Goal: Task Accomplishment & Management: Manage account settings

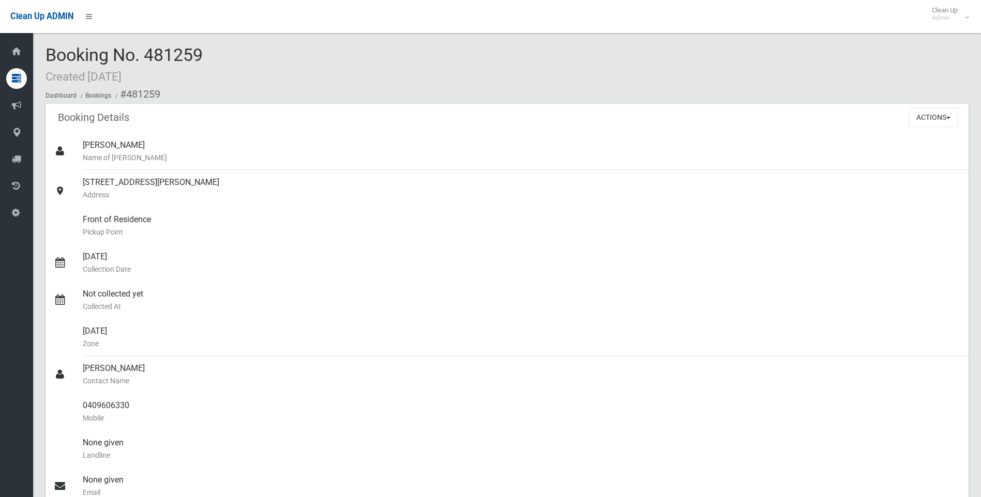
scroll to position [672, 0]
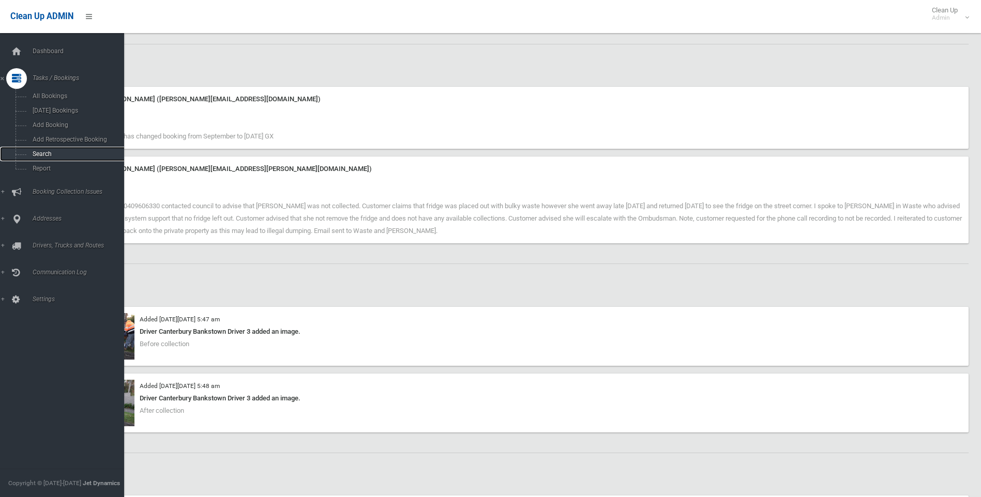
click at [60, 154] on span "Search" at bounding box center [76, 153] width 94 height 7
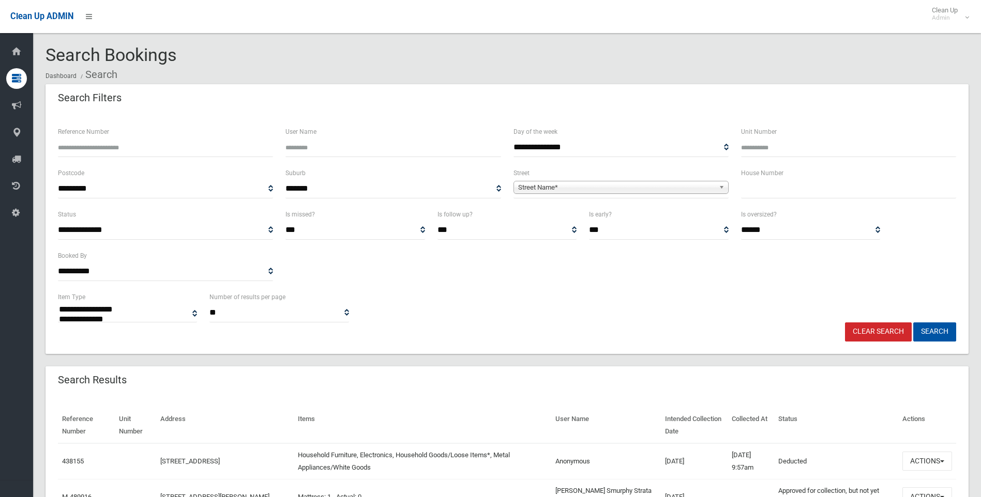
select select
click at [815, 188] on input "text" at bounding box center [848, 188] width 215 height 19
type input "**"
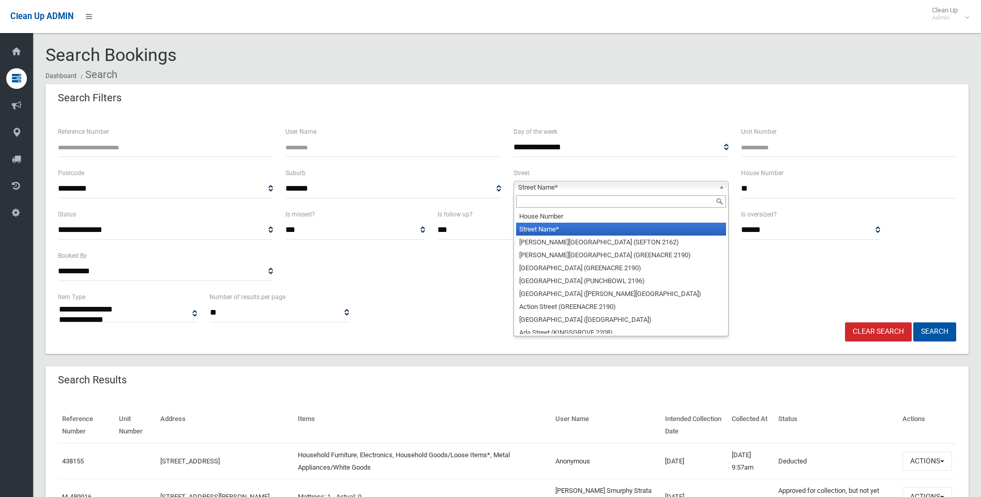
click at [626, 191] on span "Street Name*" at bounding box center [616, 187] width 196 height 12
click at [593, 202] on input "text" at bounding box center [621, 201] width 210 height 12
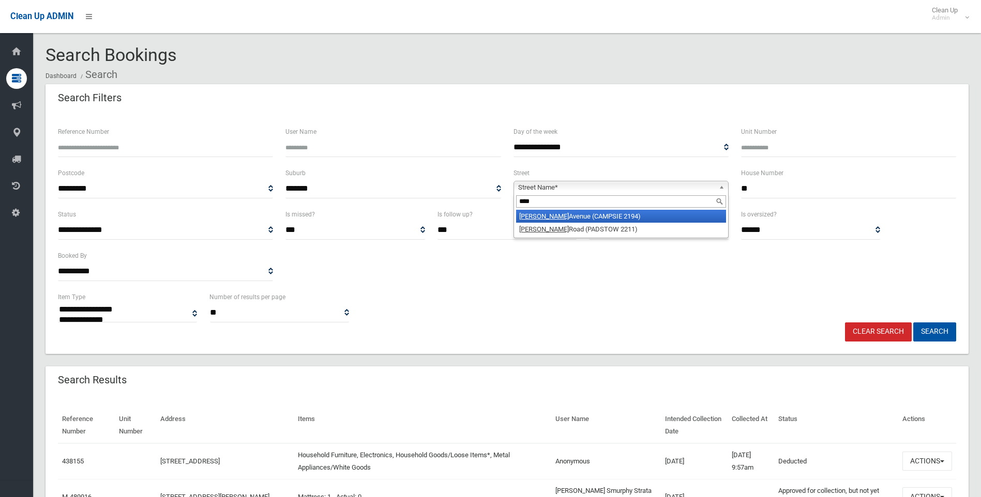
type input "****"
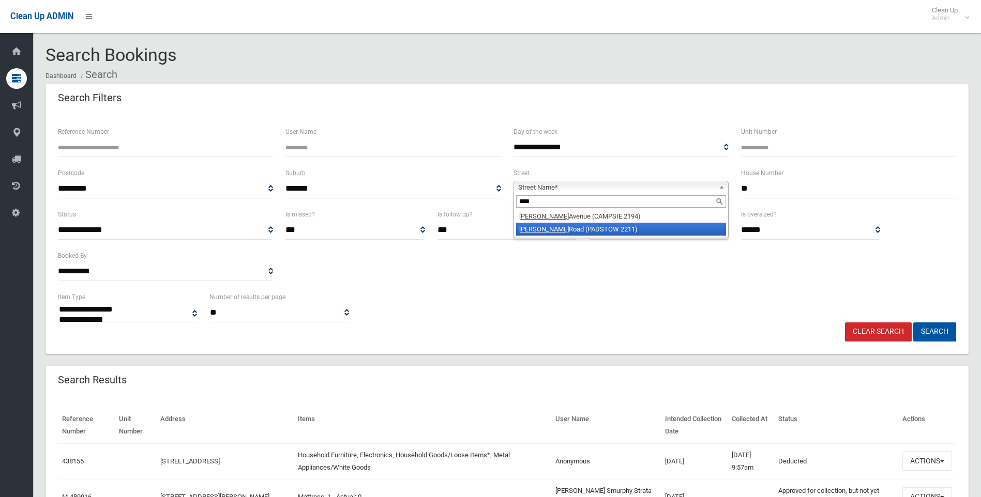
click at [616, 236] on li "Alma Road (PADSTOW 2211)" at bounding box center [621, 229] width 210 height 13
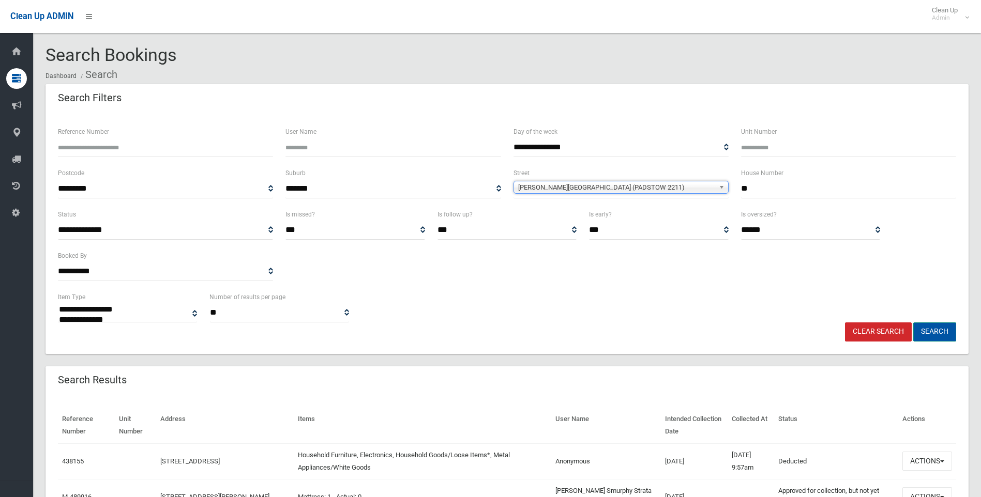
click at [923, 328] on button "Search" at bounding box center [934, 332] width 43 height 19
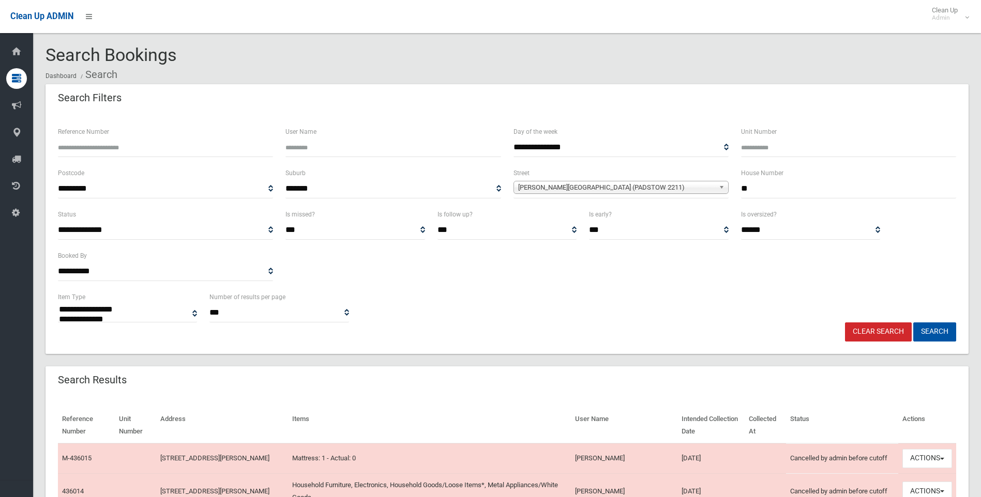
select select
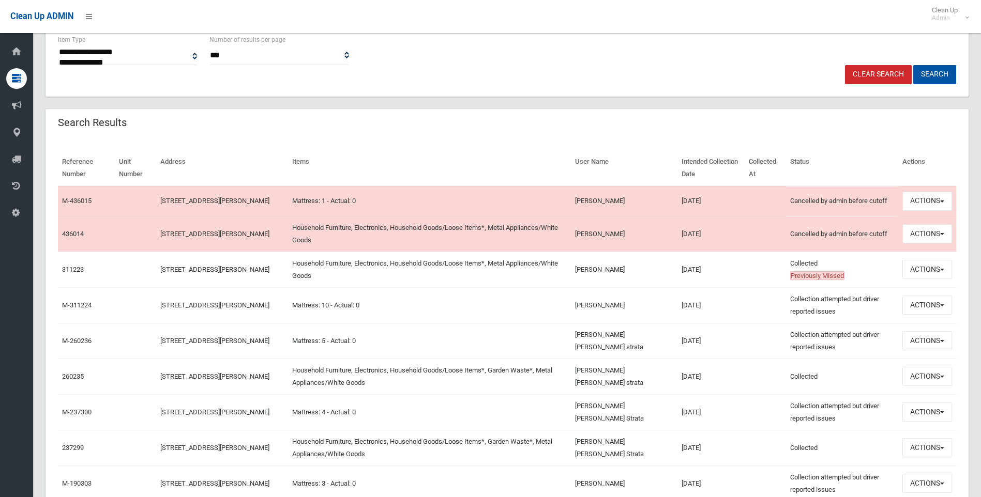
scroll to position [258, 0]
click at [927, 236] on button "Actions" at bounding box center [927, 232] width 50 height 19
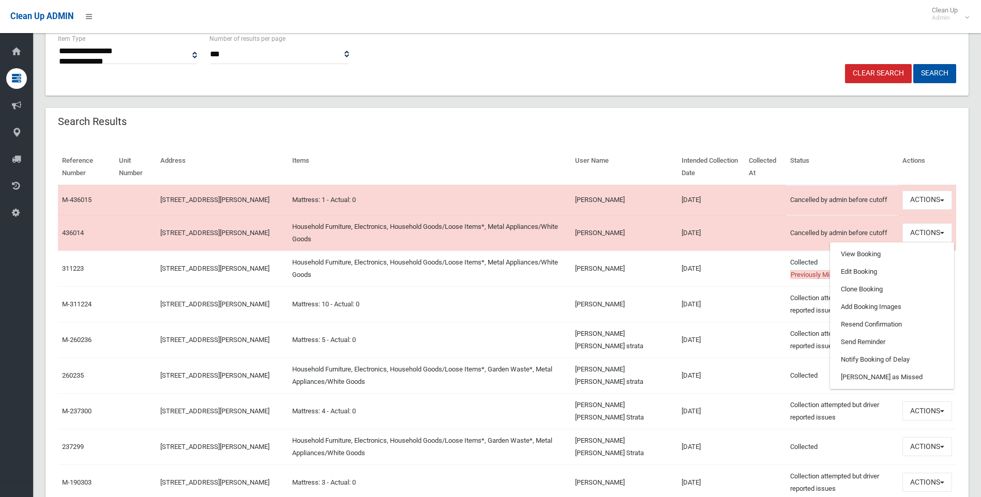
click at [627, 276] on td "[PERSON_NAME]" at bounding box center [624, 269] width 107 height 36
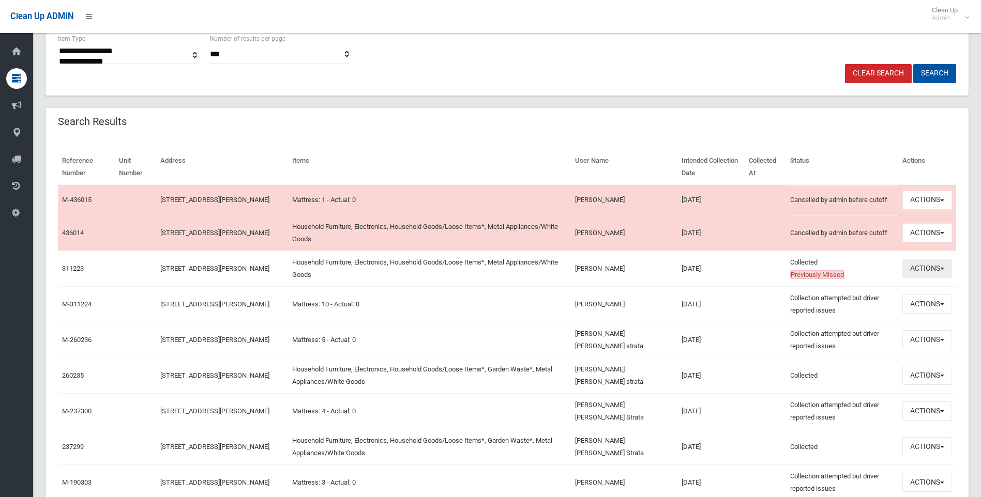
click at [938, 266] on button "Actions" at bounding box center [927, 268] width 50 height 19
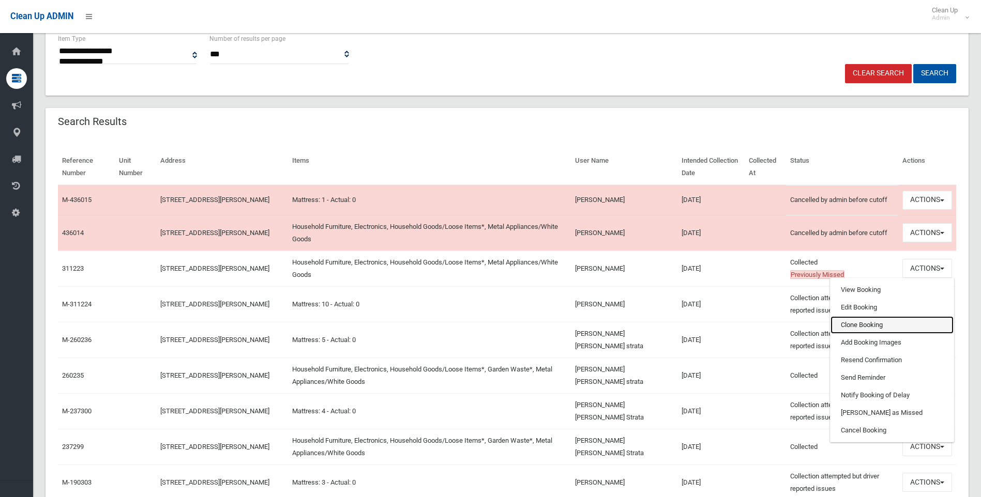
click at [877, 324] on link "Clone Booking" at bounding box center [891, 325] width 123 height 18
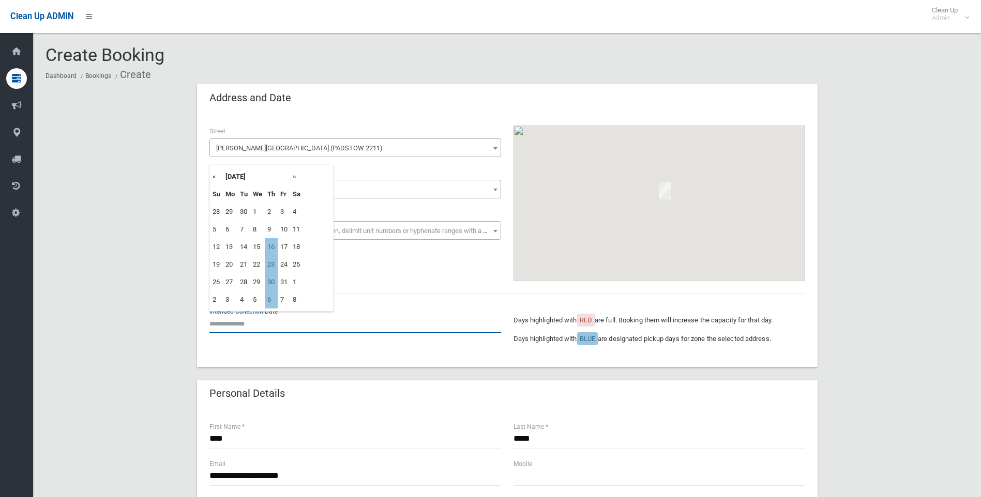
click at [251, 324] on input "text" at bounding box center [355, 323] width 292 height 19
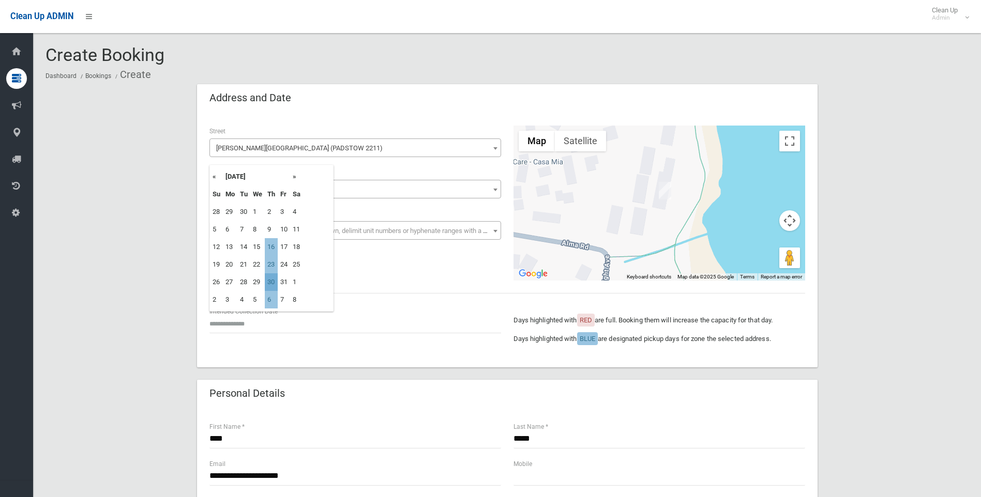
click at [273, 280] on td "30" at bounding box center [271, 282] width 13 height 18
type input "**********"
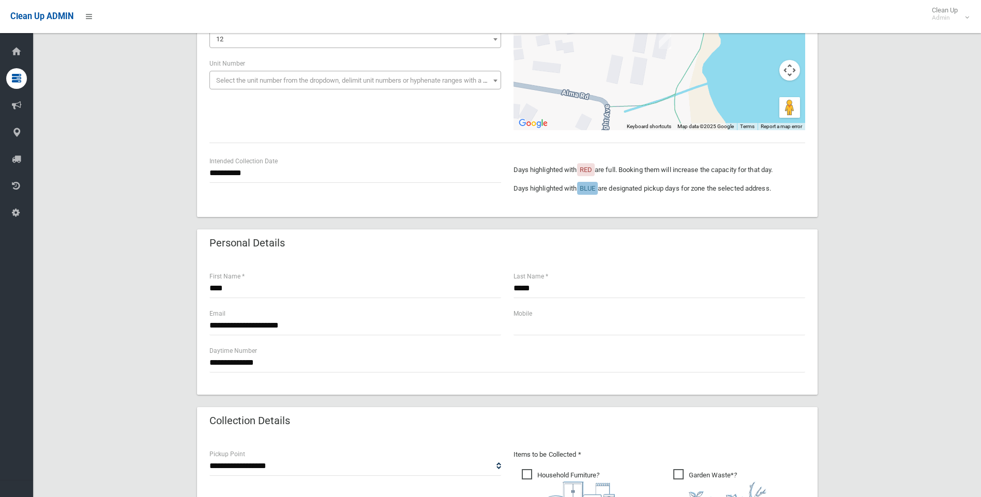
scroll to position [258, 0]
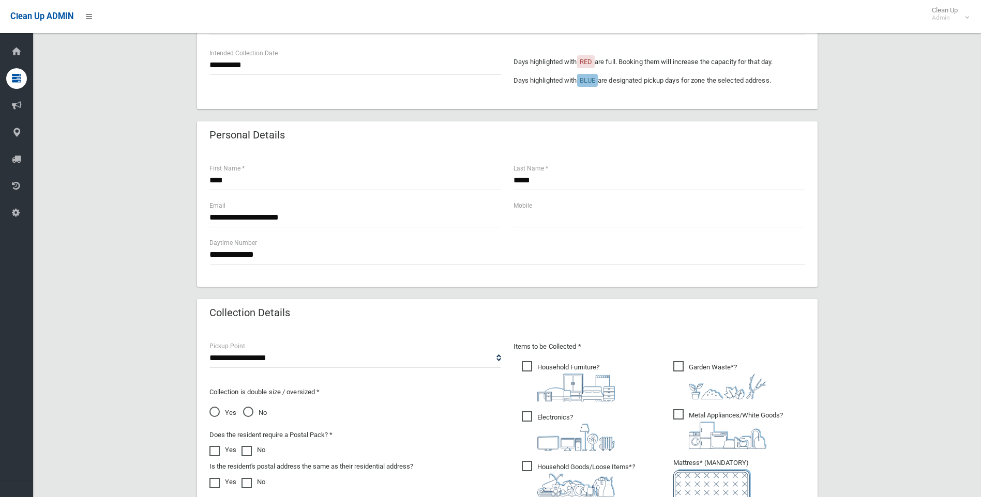
click at [684, 359] on label "Garden Waste* ?" at bounding box center [719, 379] width 93 height 40
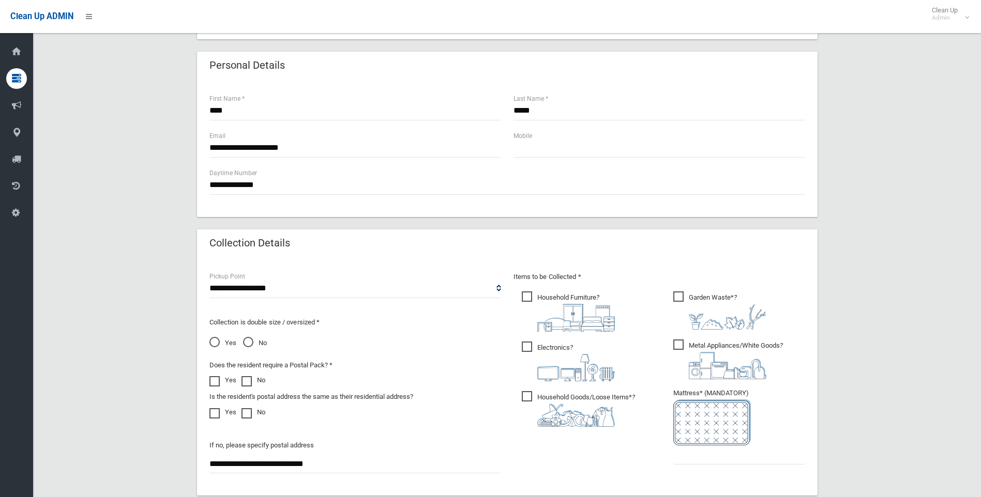
scroll to position [465, 0]
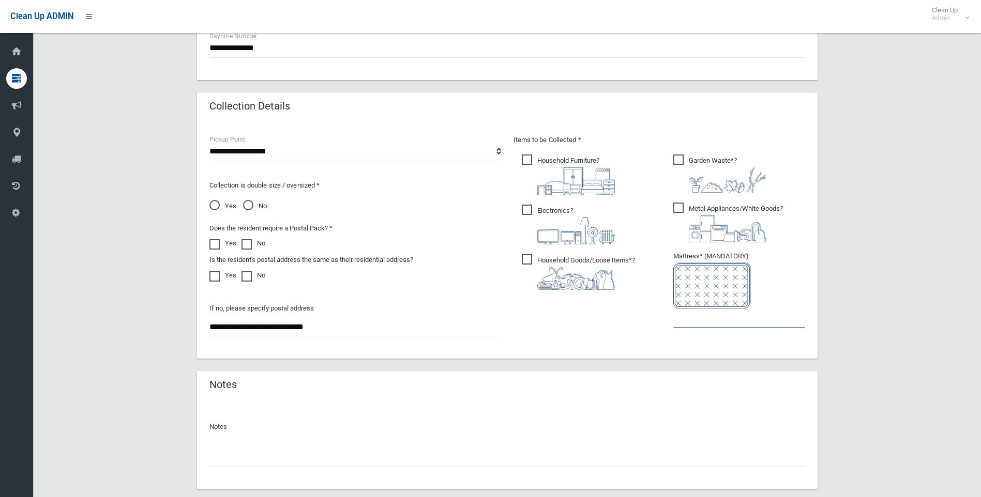
click at [723, 323] on input "text" at bounding box center [739, 318] width 132 height 19
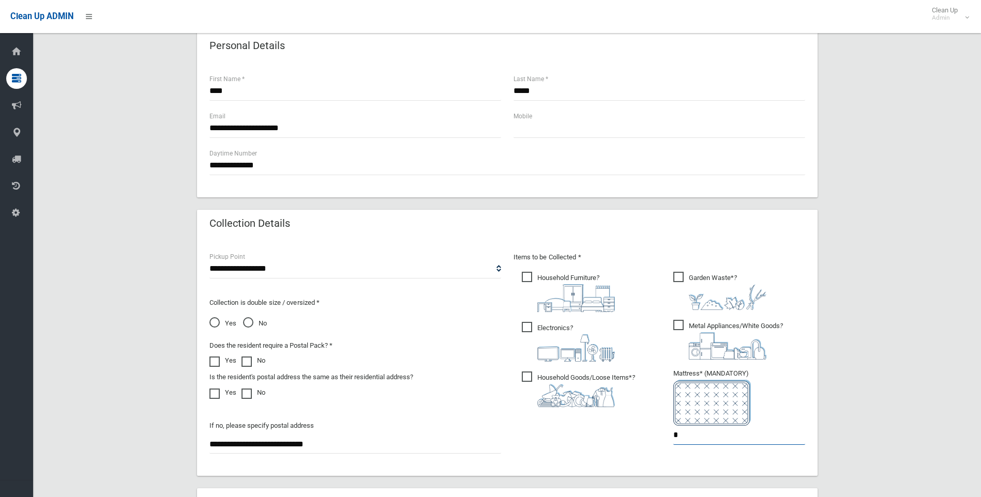
scroll to position [258, 0]
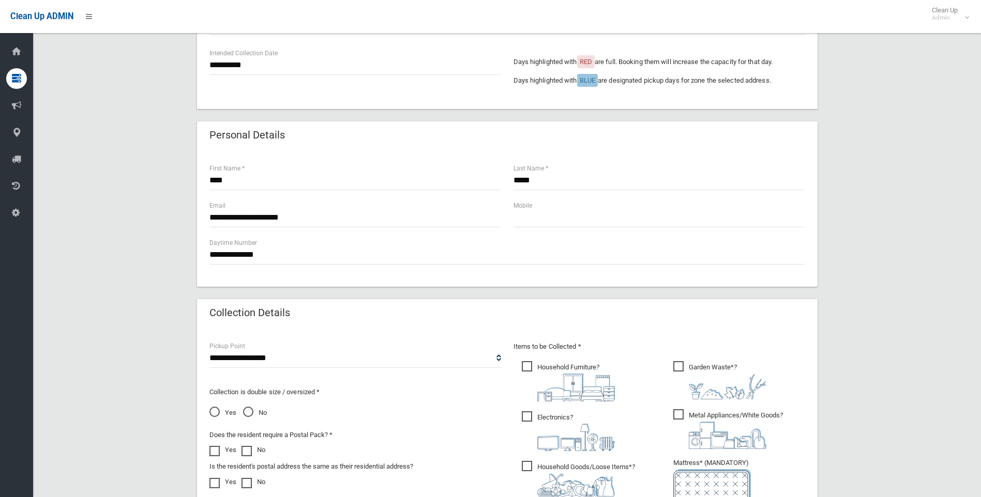
type input "*"
click at [561, 221] on input "text" at bounding box center [659, 217] width 292 height 19
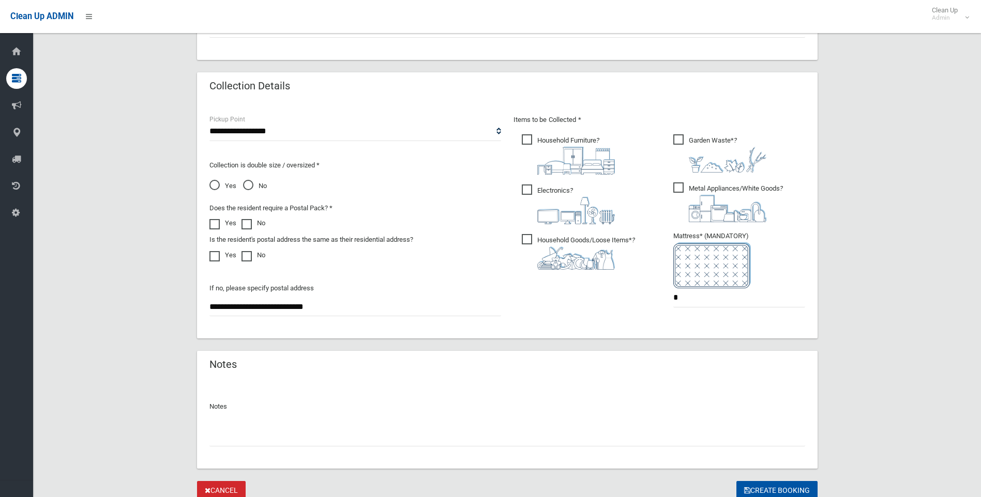
scroll to position [526, 0]
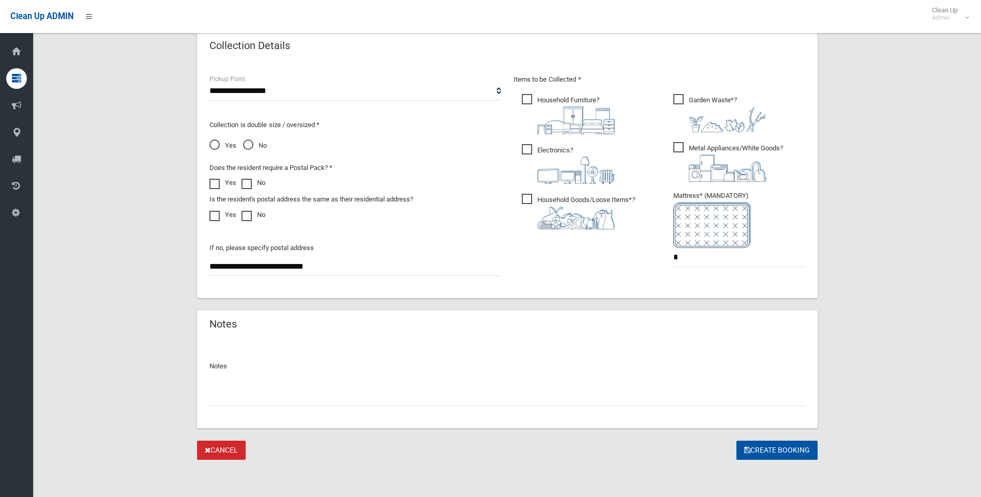
click at [479, 389] on input "text" at bounding box center [506, 396] width 595 height 19
type input "*********"
click at [790, 453] on button "Create Booking" at bounding box center [776, 450] width 81 height 19
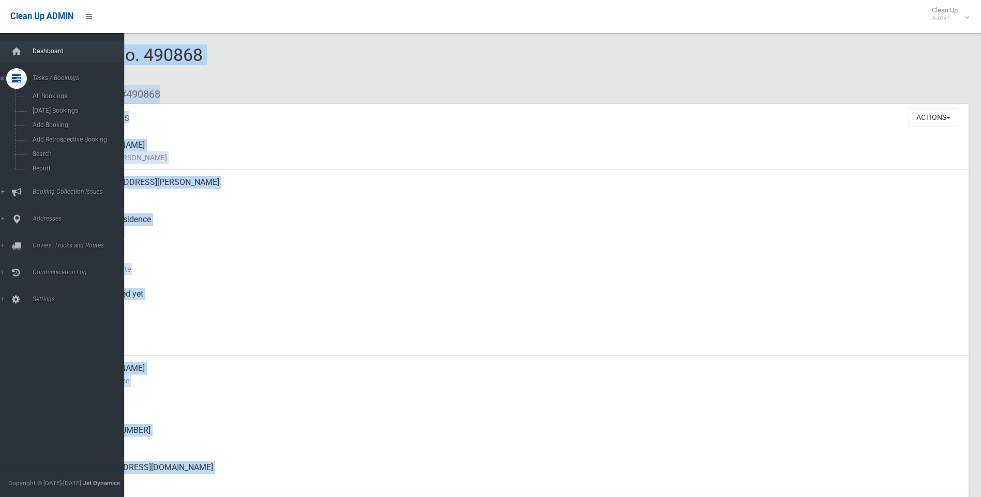
drag, startPoint x: 248, startPoint y: 60, endPoint x: 33, endPoint y: 51, distance: 215.3
click at [33, 51] on div "Booking No. 490868 Created [DATE] Dashboard Bookings #490868 Booking Details Ac…" at bounding box center [490, 506] width 981 height 988
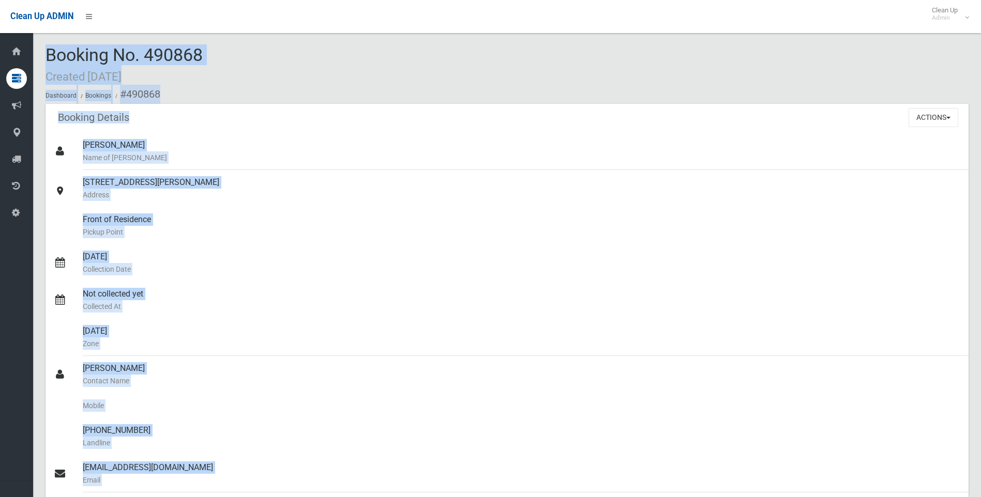
click at [228, 56] on div "Booking No. 490868 Created [DATE] Dashboard Bookings #490868" at bounding box center [506, 74] width 923 height 58
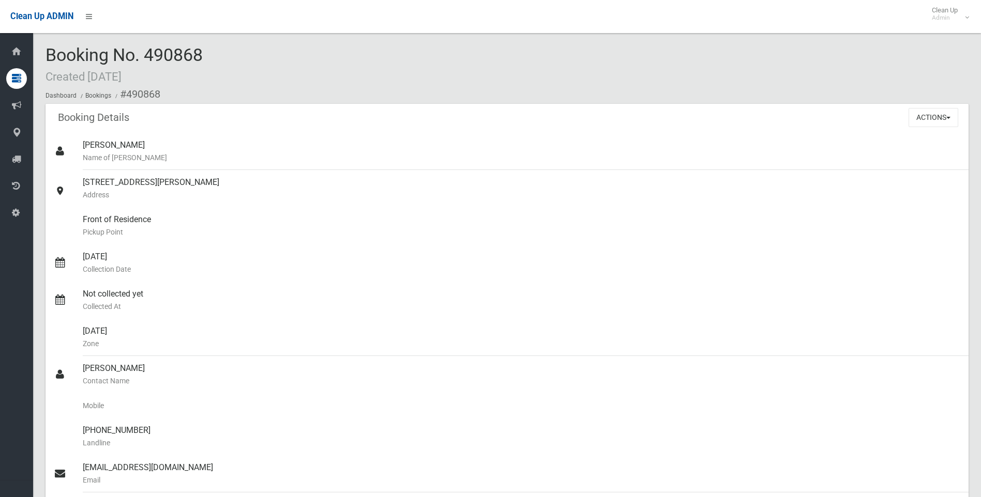
click at [233, 84] on div "Booking No. 490868 Created [DATE] Dashboard Bookings #490868" at bounding box center [506, 74] width 923 height 58
drag, startPoint x: 222, startPoint y: 58, endPoint x: 58, endPoint y: 54, distance: 164.4
click at [58, 54] on div "Booking No. 490868 Created [DATE] Dashboard Bookings #490868" at bounding box center [506, 74] width 923 height 58
drag, startPoint x: 58, startPoint y: 54, endPoint x: 272, endPoint y: 59, distance: 214.6
click at [272, 59] on div "Booking No. 490868 Created [DATE] Dashboard Bookings #490868" at bounding box center [506, 74] width 923 height 58
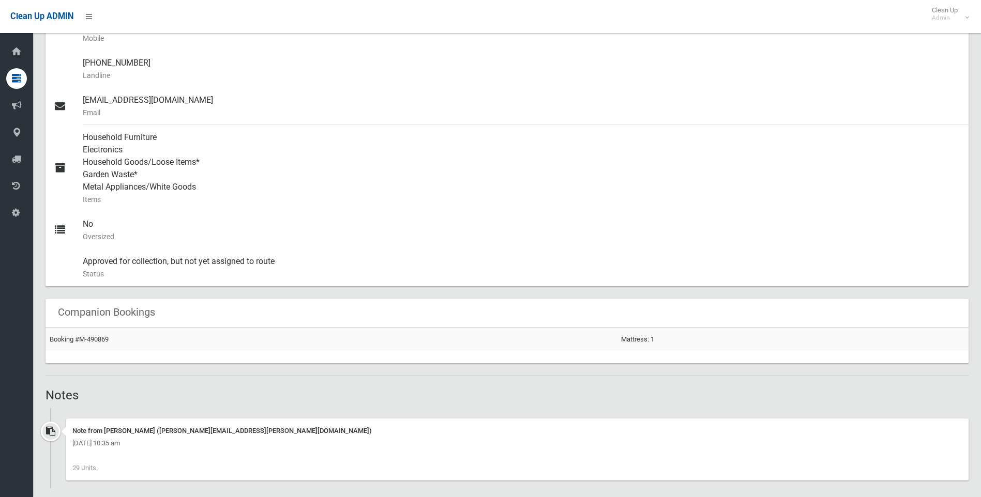
scroll to position [193, 0]
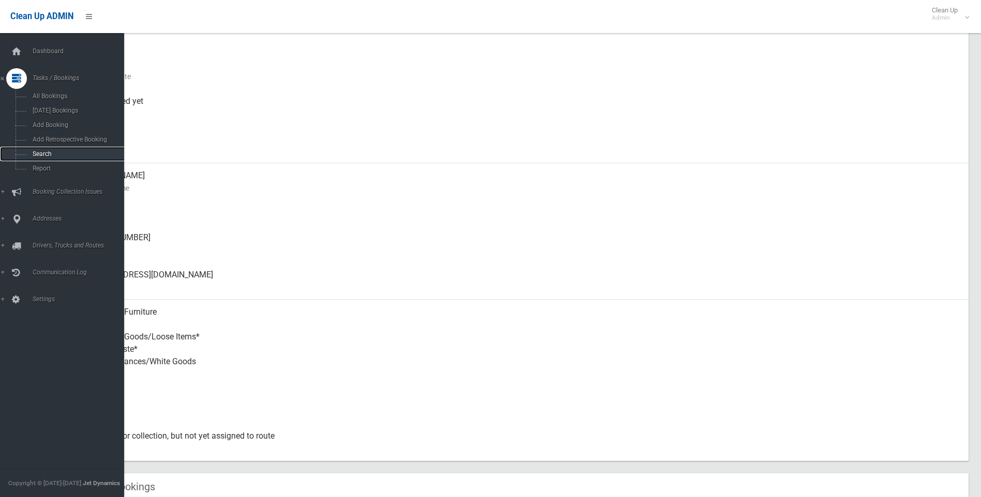
click at [55, 156] on span "Search" at bounding box center [76, 153] width 94 height 7
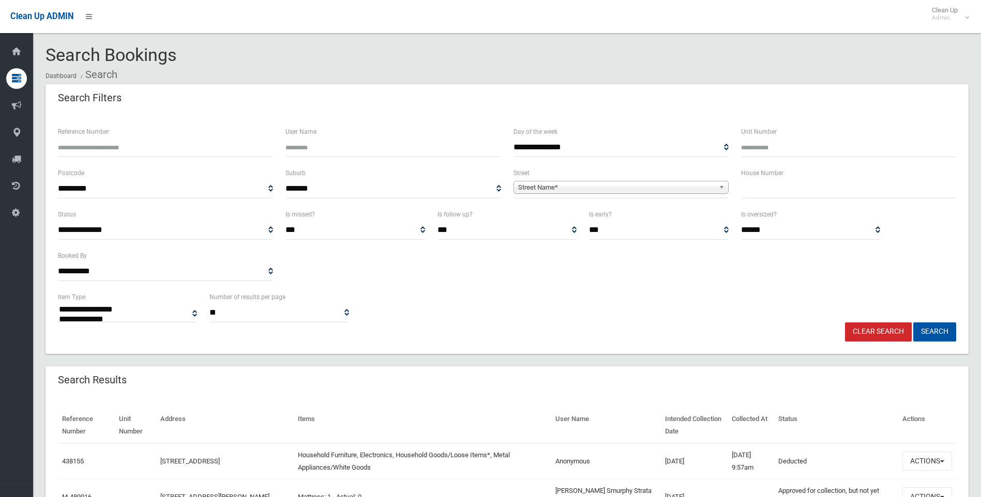
select select
click at [755, 188] on input "text" at bounding box center [848, 188] width 215 height 19
type input "**"
click at [624, 188] on span "Street Name*" at bounding box center [616, 187] width 196 height 12
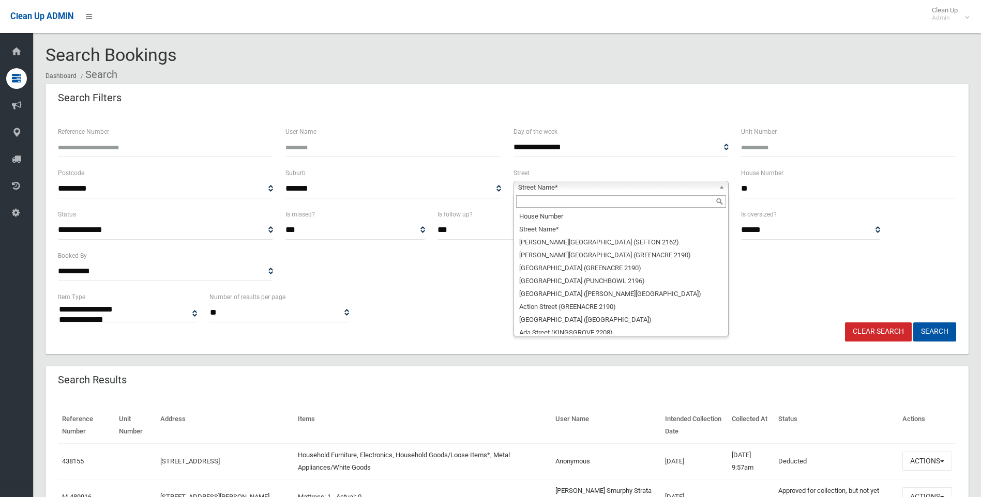
click at [551, 203] on input "text" at bounding box center [621, 201] width 210 height 12
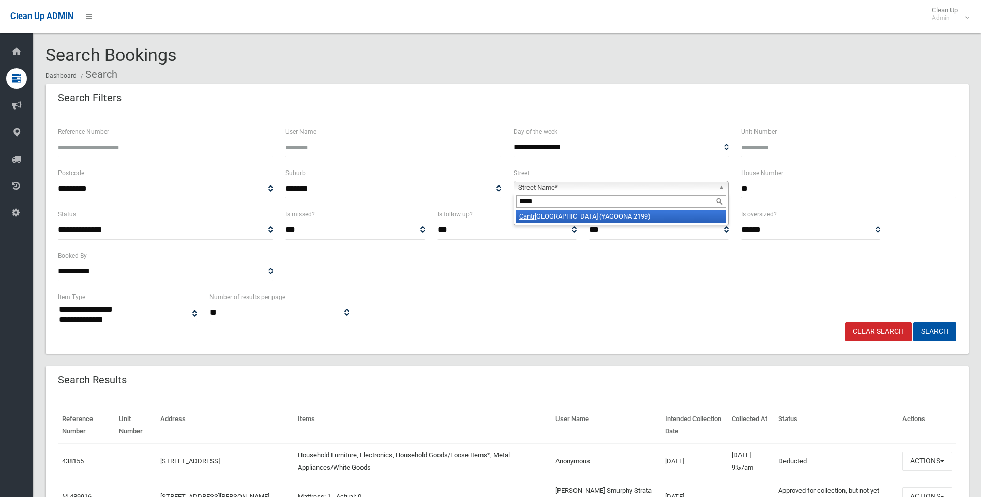
type input "*****"
click at [591, 220] on li "Cantr ell Street (YAGOONA 2199)" at bounding box center [621, 216] width 210 height 13
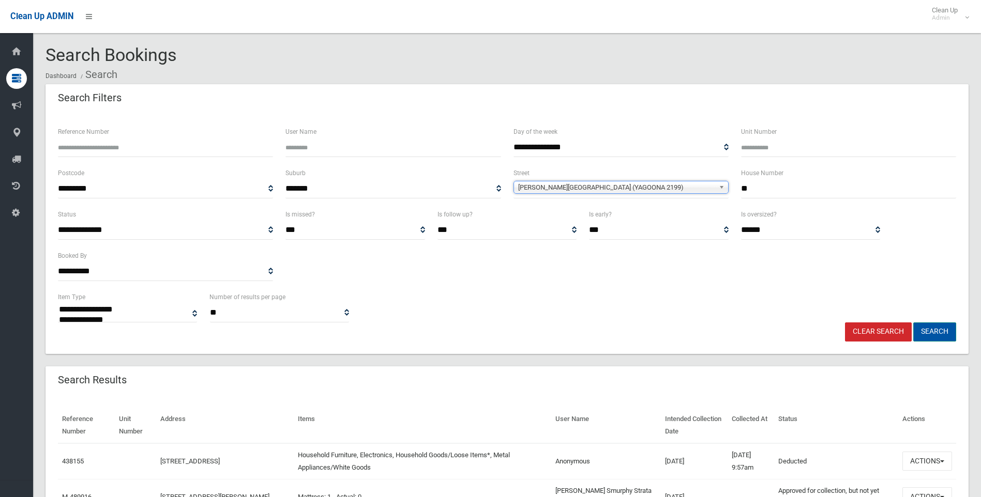
click at [929, 329] on button "Search" at bounding box center [934, 332] width 43 height 19
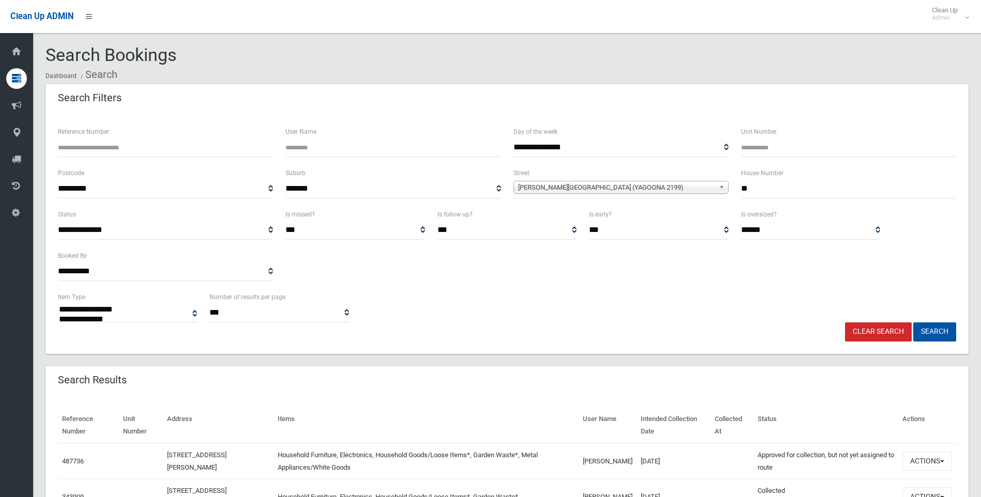
select select
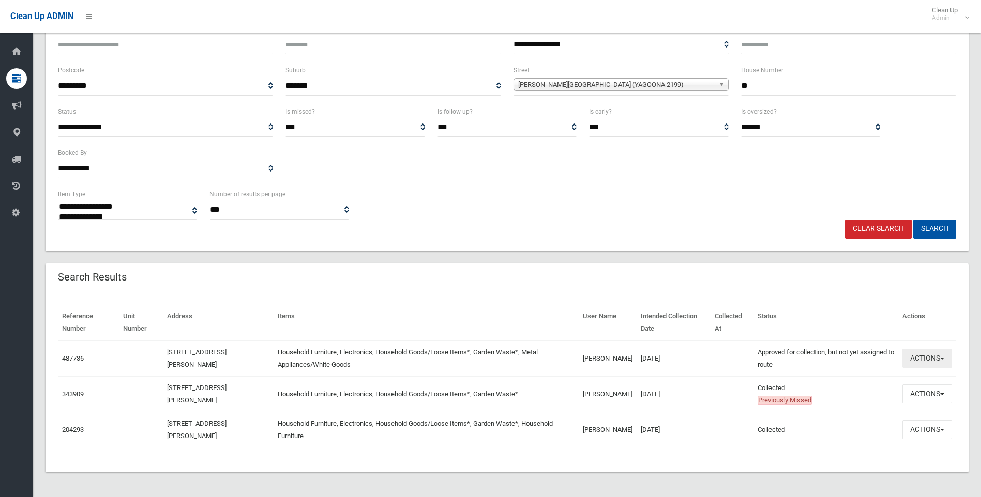
click at [912, 358] on button "Actions" at bounding box center [927, 358] width 50 height 19
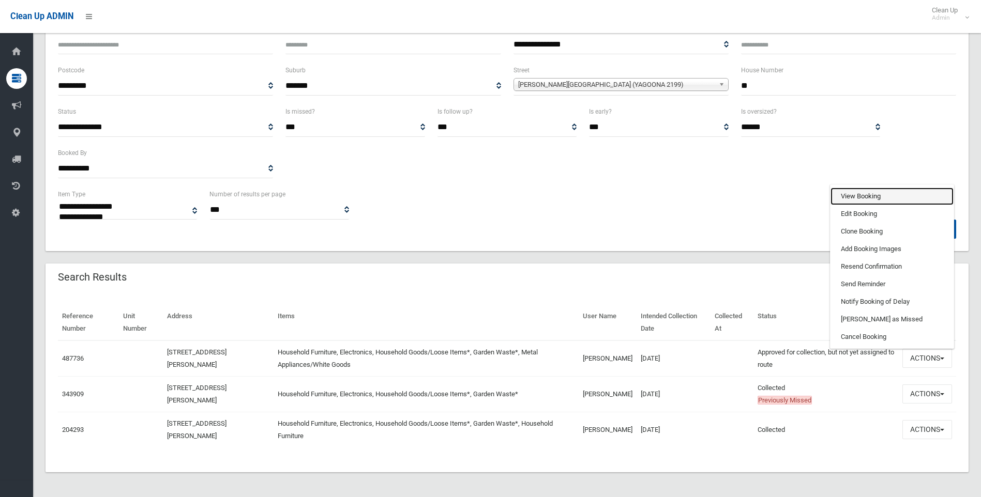
click at [841, 198] on link "View Booking" at bounding box center [891, 197] width 123 height 18
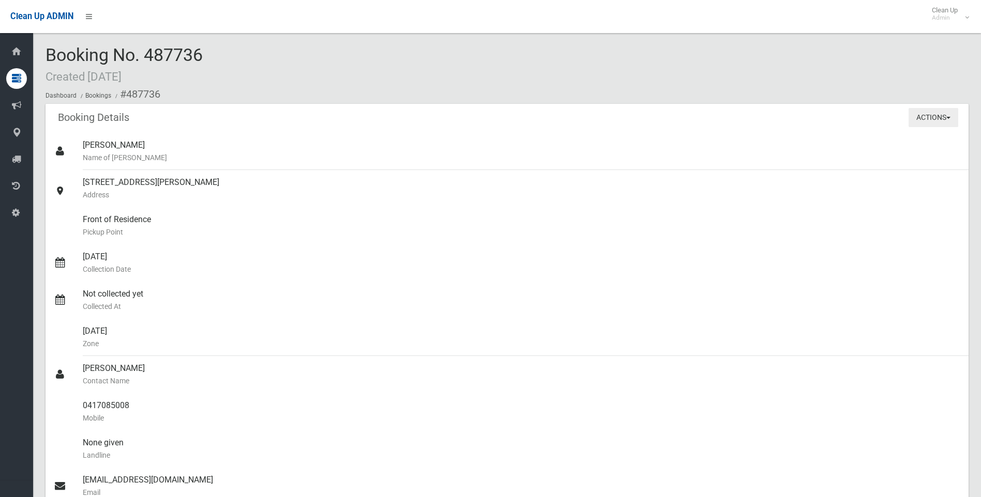
click at [922, 116] on button "Actions" at bounding box center [933, 117] width 50 height 19
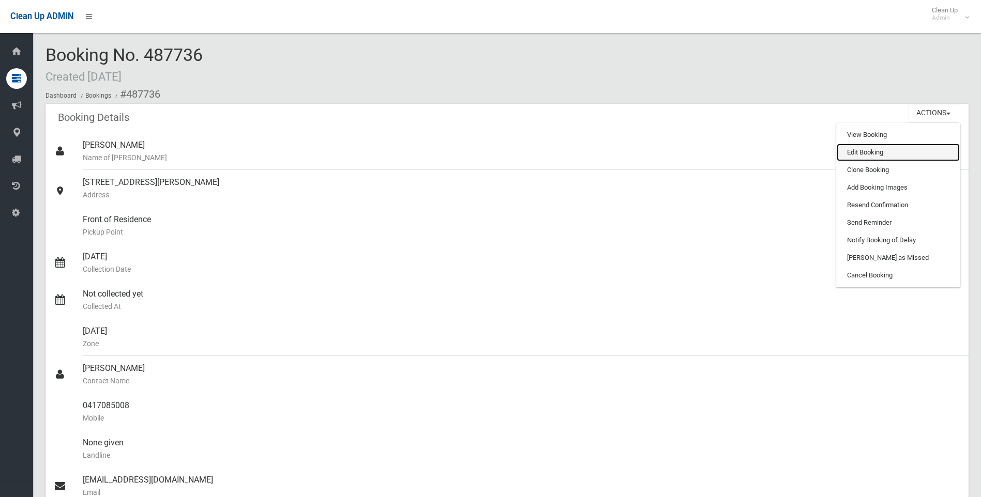
click at [854, 153] on link "Edit Booking" at bounding box center [897, 153] width 123 height 18
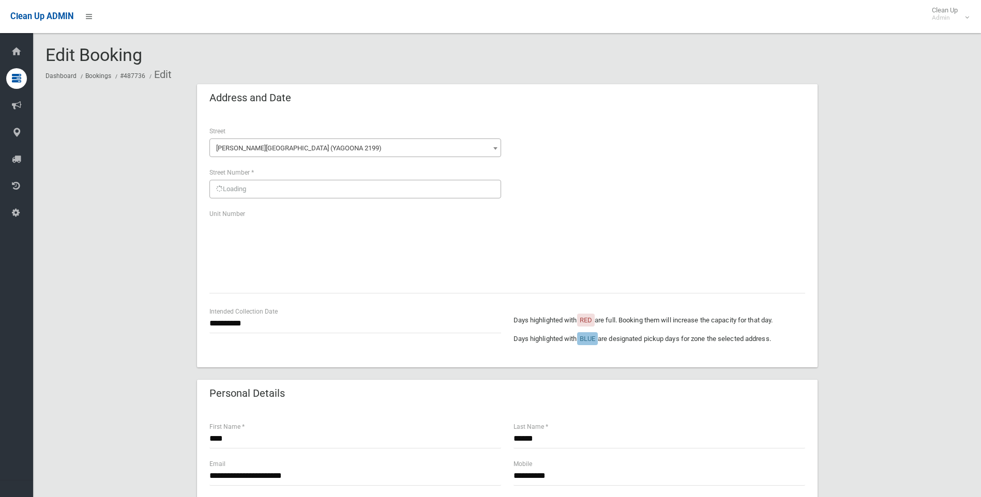
scroll to position [258, 0]
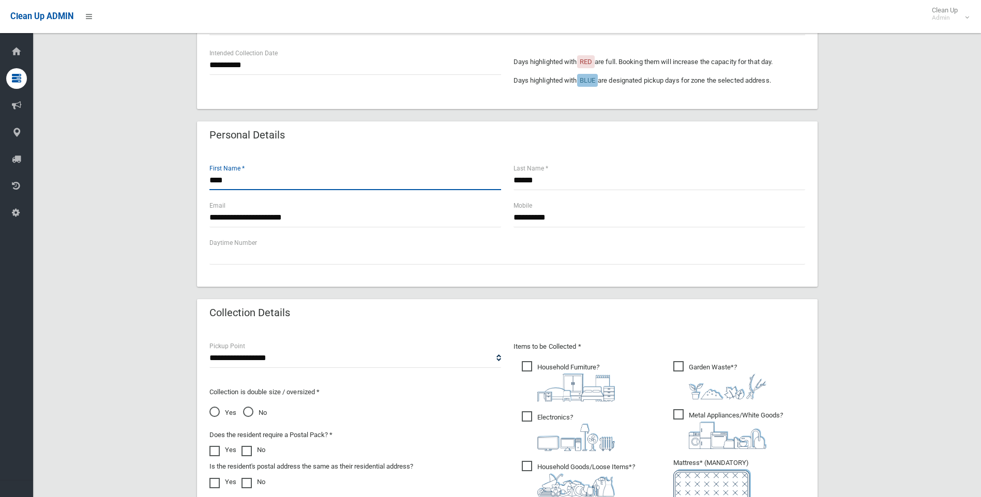
drag, startPoint x: 286, startPoint y: 182, endPoint x: 194, endPoint y: 184, distance: 92.0
click at [194, 184] on div "**********" at bounding box center [506, 277] width 923 height 902
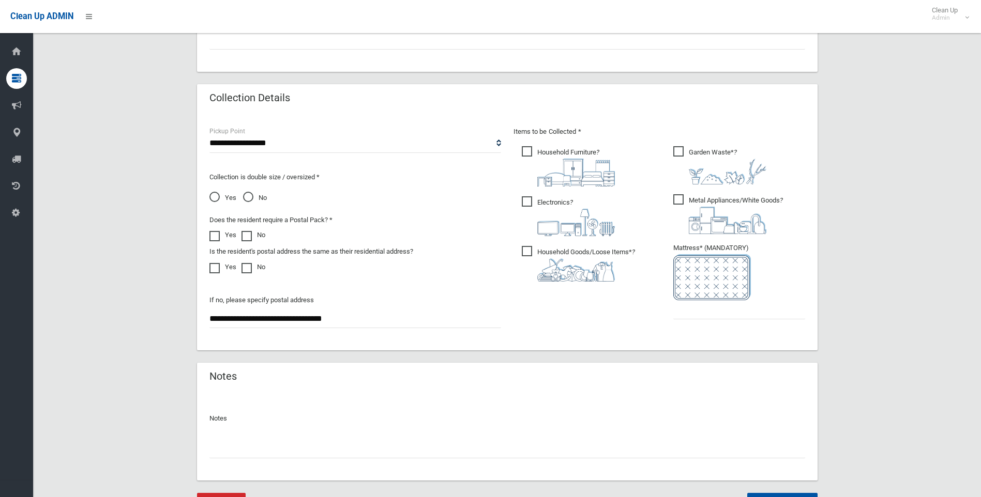
scroll to position [526, 0]
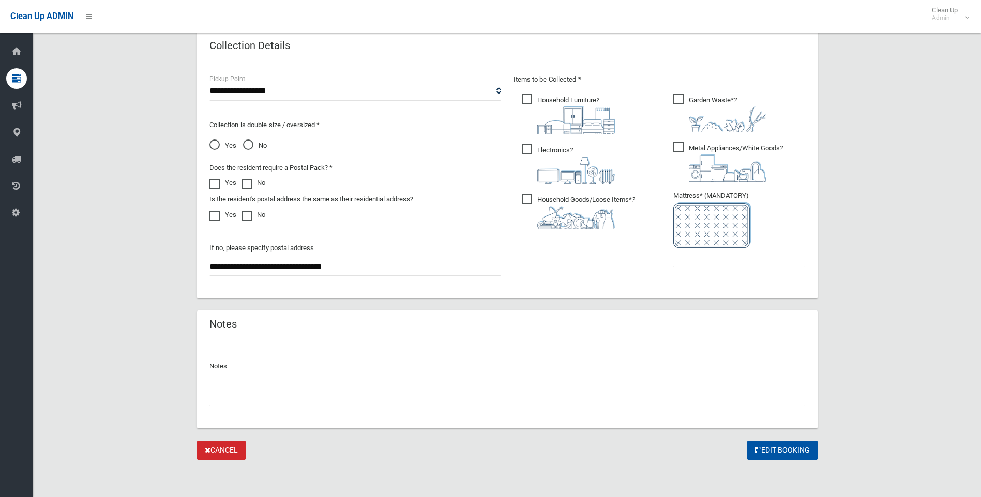
click at [273, 395] on input "text" at bounding box center [506, 396] width 595 height 19
paste input "****"
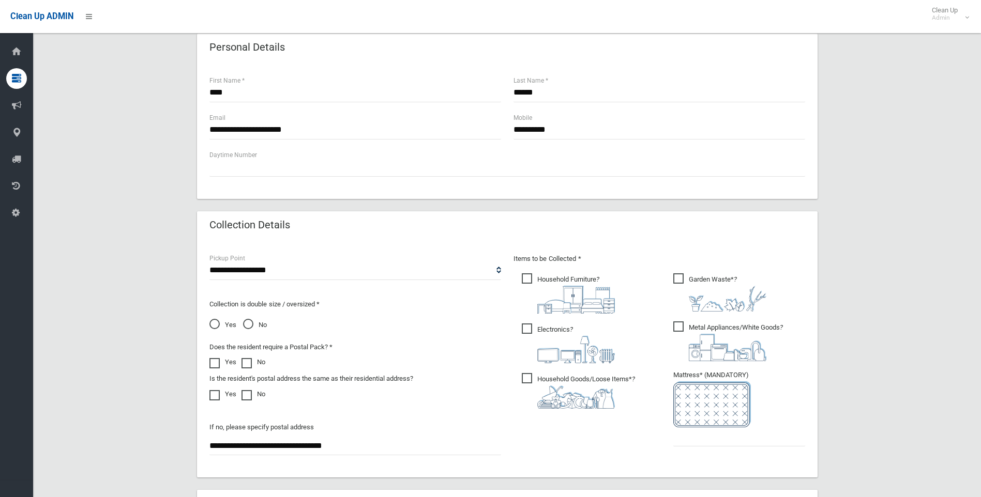
scroll to position [216, 0]
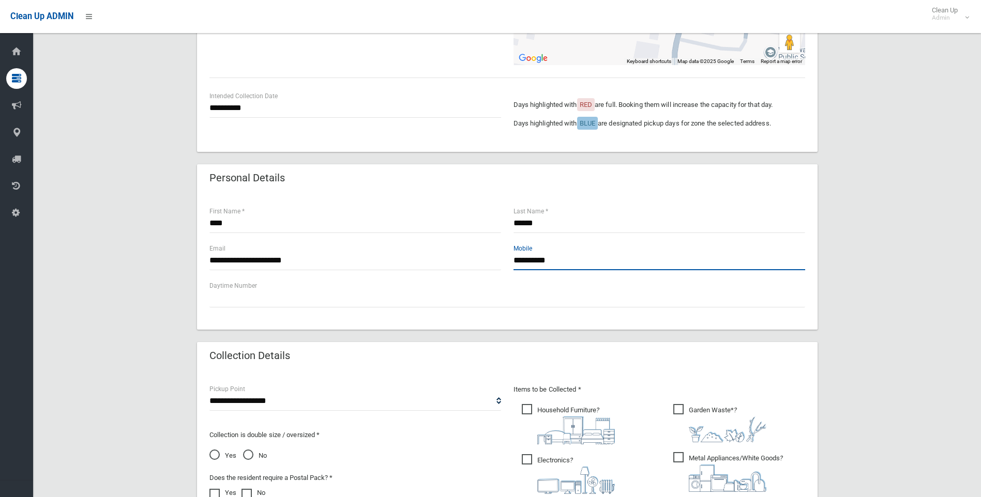
drag, startPoint x: 562, startPoint y: 260, endPoint x: 502, endPoint y: 260, distance: 60.5
click at [502, 260] on div "**********" at bounding box center [507, 261] width 608 height 37
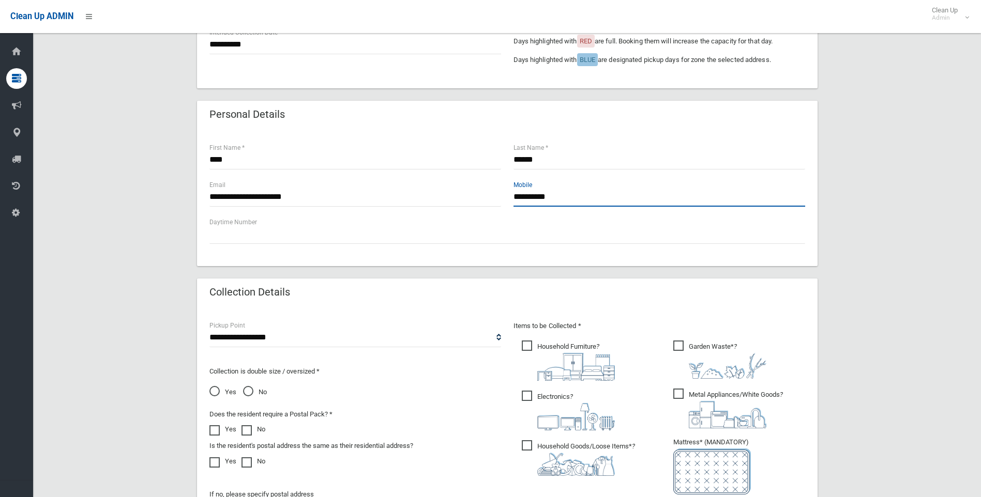
scroll to position [474, 0]
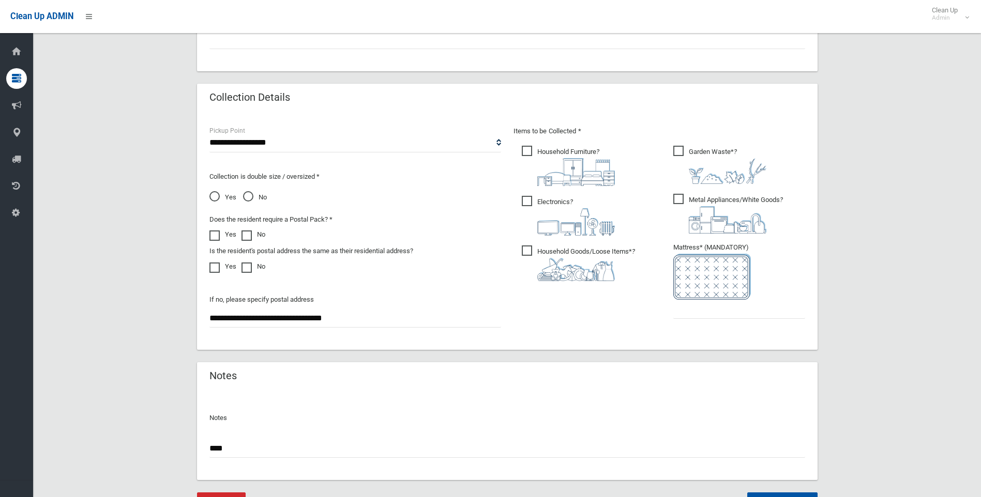
click at [285, 451] on input "****" at bounding box center [506, 448] width 595 height 19
paste input "**********"
type input "**********"
click at [735, 306] on input "text" at bounding box center [739, 309] width 132 height 19
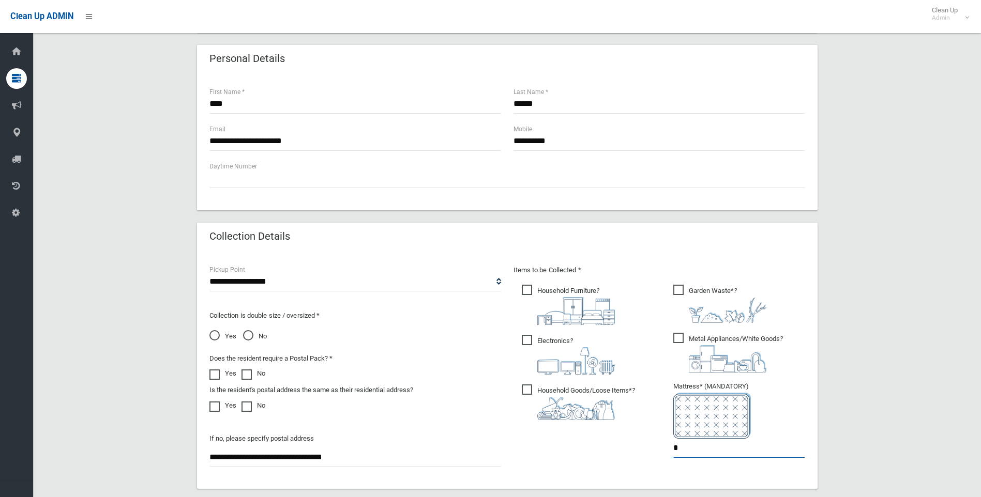
scroll to position [371, 0]
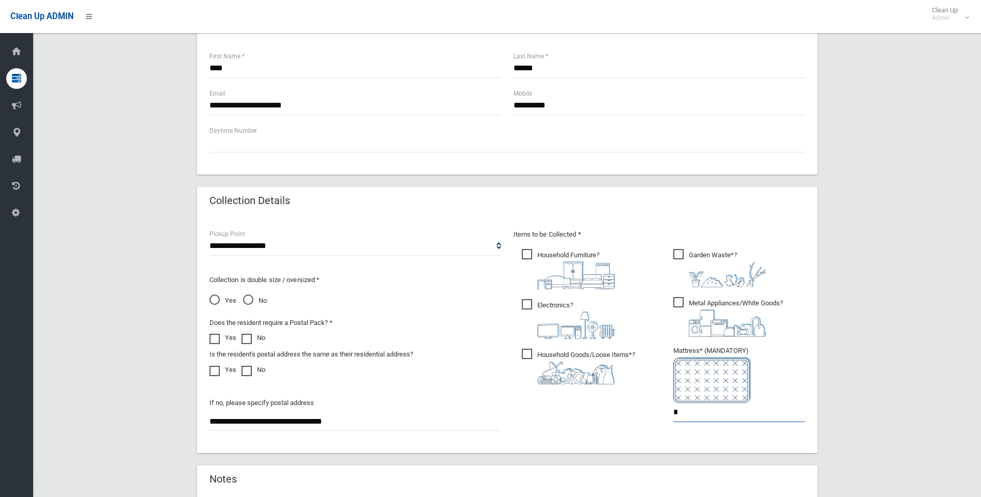
type input "*"
click at [216, 298] on span "Yes" at bounding box center [222, 301] width 27 height 12
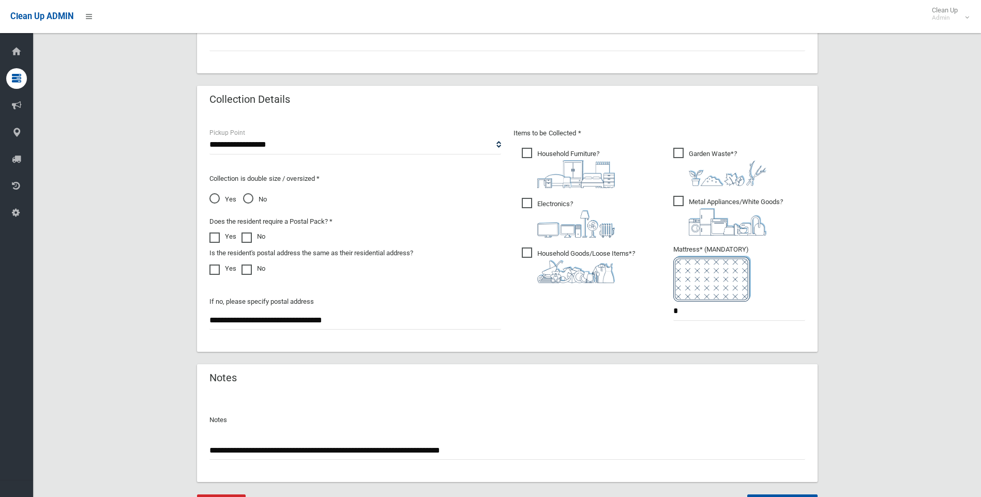
scroll to position [526, 0]
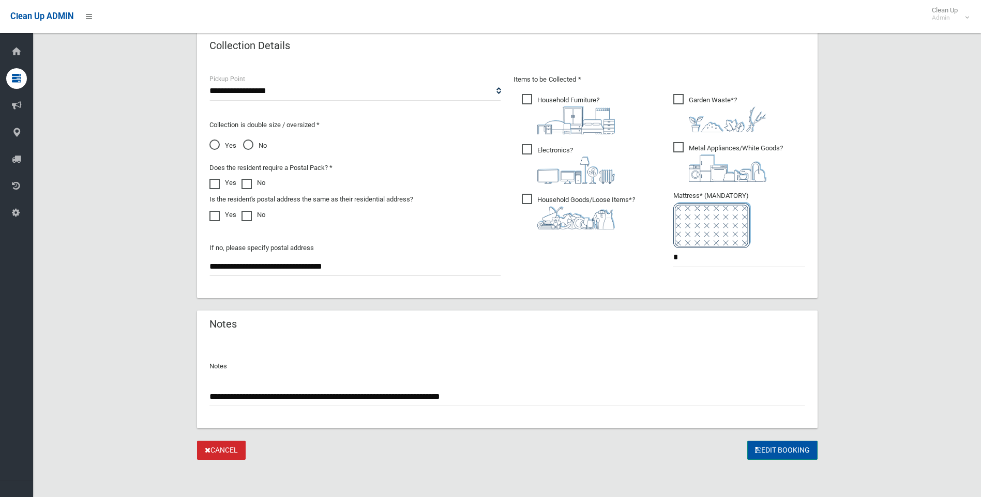
click at [785, 446] on button "Edit Booking" at bounding box center [782, 450] width 70 height 19
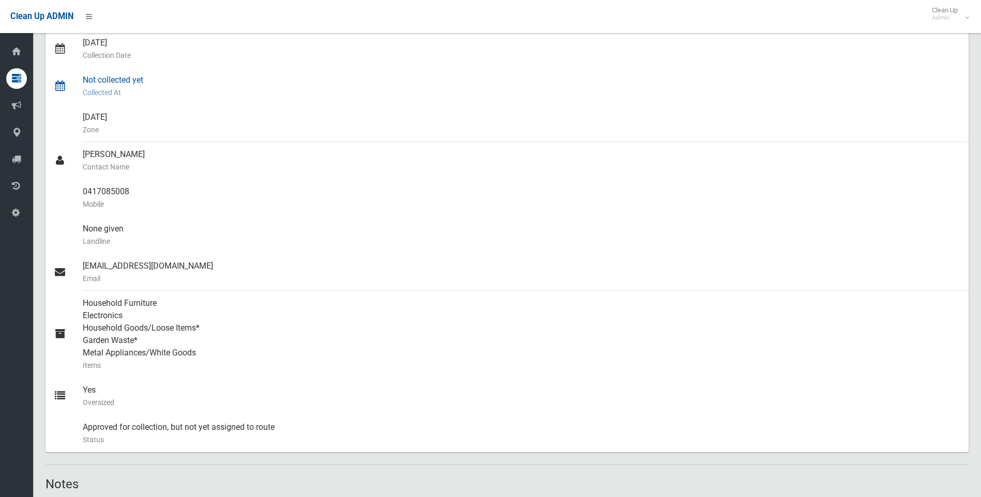
scroll to position [103, 0]
